Goal: Transaction & Acquisition: Book appointment/travel/reservation

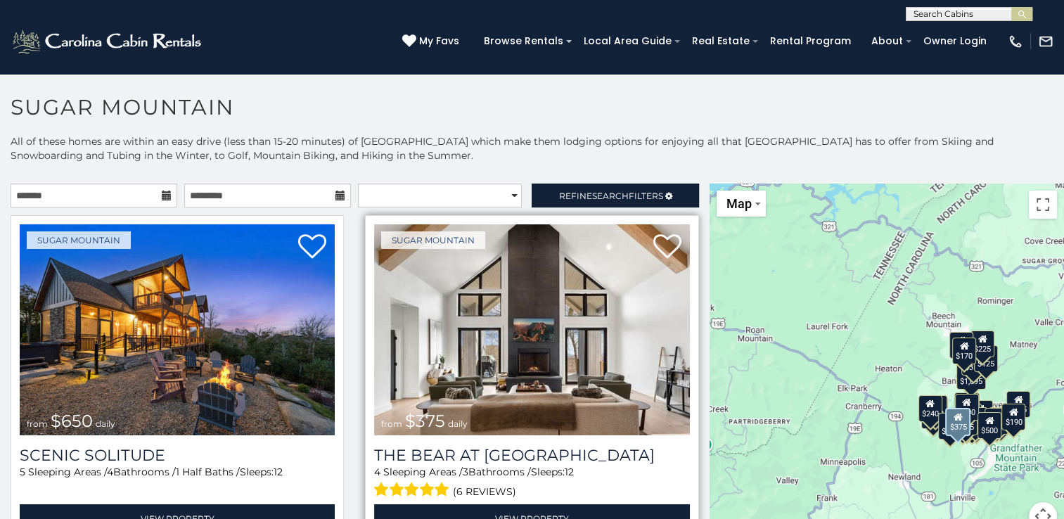
click at [462, 283] on img at bounding box center [531, 329] width 315 height 211
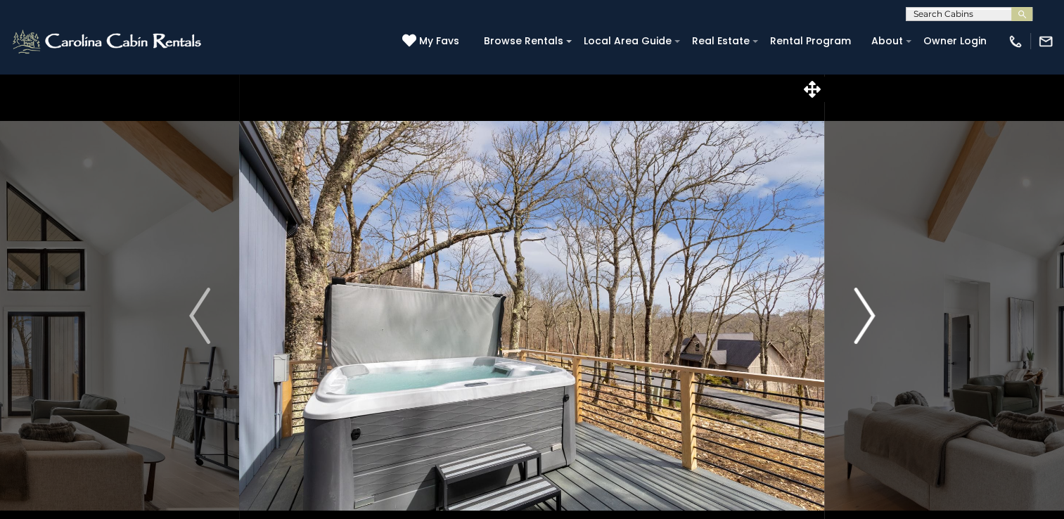
click at [871, 316] on img "Next" at bounding box center [864, 316] width 21 height 56
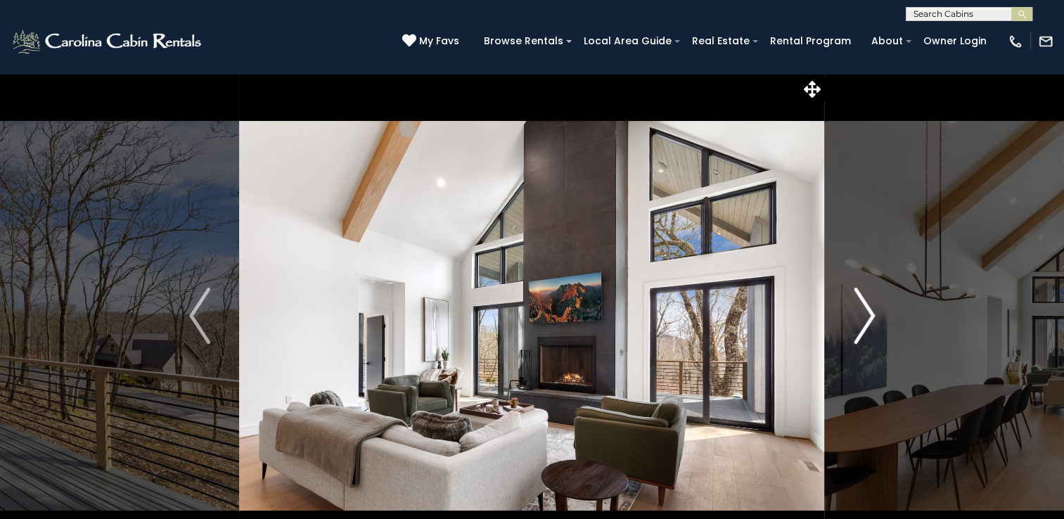
click at [870, 314] on img "Next" at bounding box center [864, 316] width 21 height 56
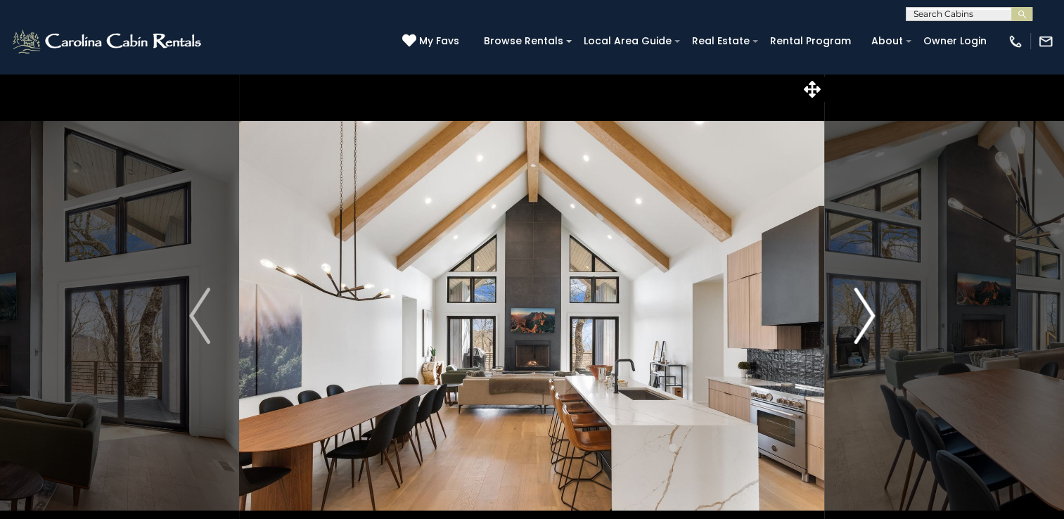
click at [870, 314] on img "Next" at bounding box center [864, 316] width 21 height 56
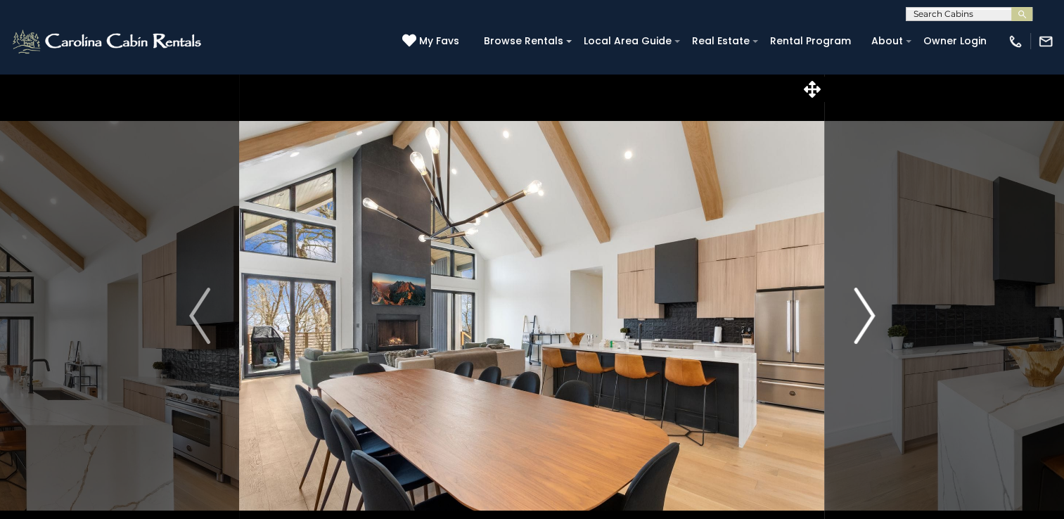
click at [870, 314] on img "Next" at bounding box center [864, 316] width 21 height 56
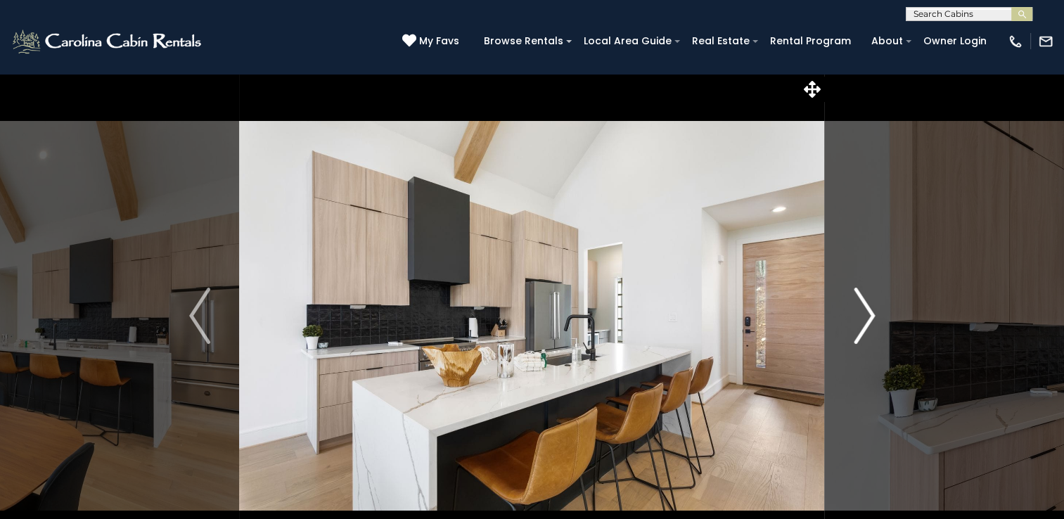
click at [870, 314] on img "Next" at bounding box center [864, 316] width 21 height 56
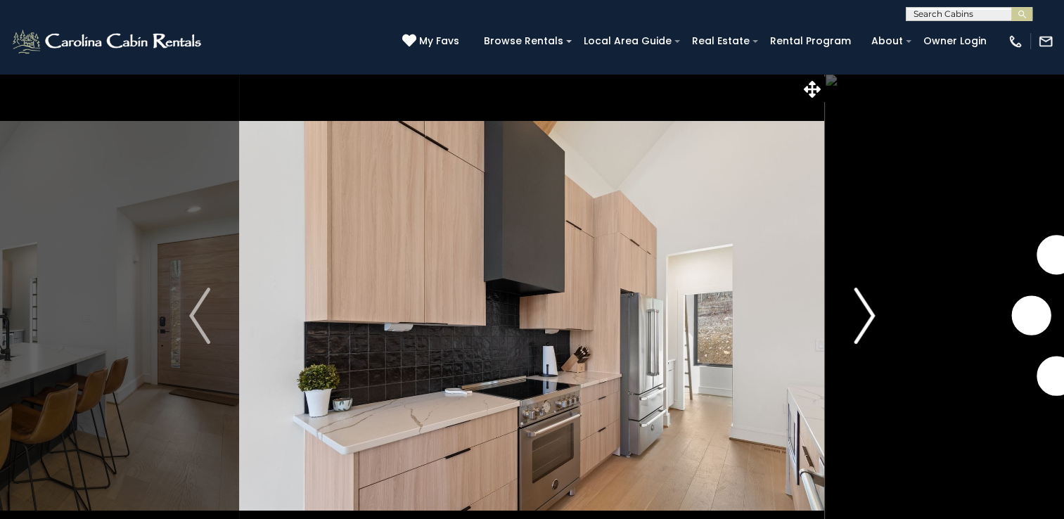
click at [870, 314] on img "Next" at bounding box center [864, 316] width 21 height 56
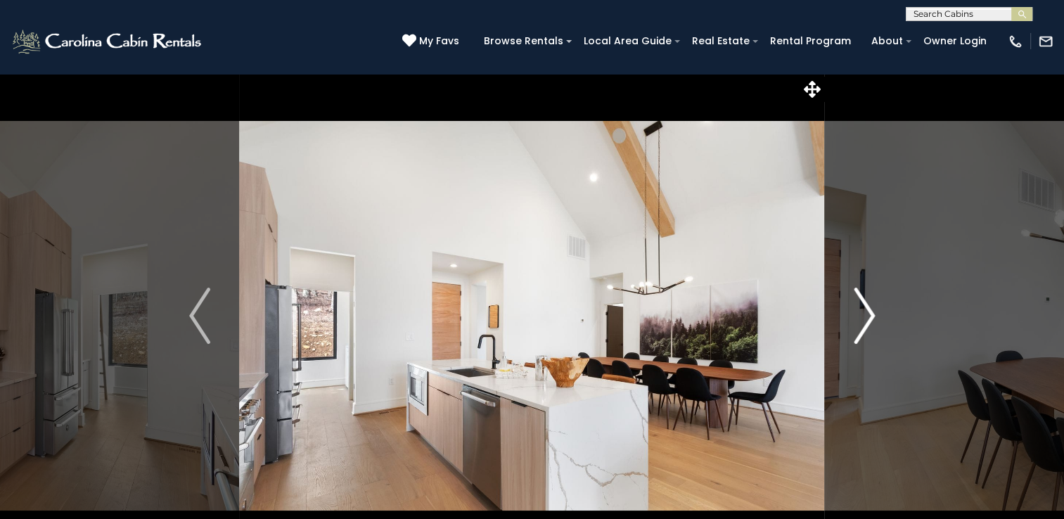
click at [870, 314] on img "Next" at bounding box center [864, 316] width 21 height 56
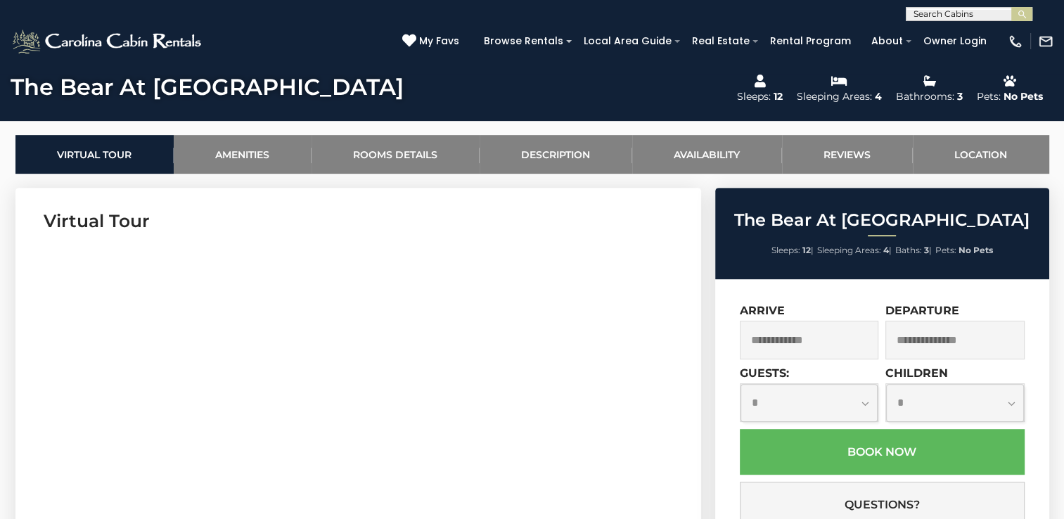
scroll to position [633, 0]
